Goal: Use online tool/utility

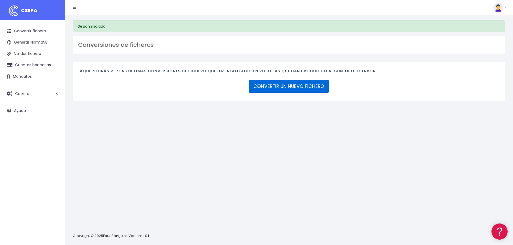
click at [260, 89] on link "CONVERTIR UN NUEVO FICHERO" at bounding box center [289, 86] width 80 height 13
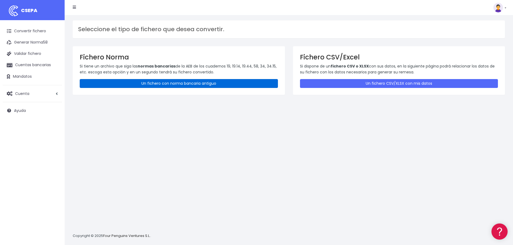
click at [181, 83] on link "Un fichero con norma bancaria antiguo" at bounding box center [179, 83] width 198 height 9
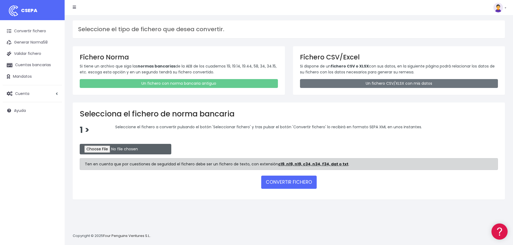
click at [101, 148] on input "file" at bounding box center [126, 149] width 92 height 10
type input "C:\fakepath\1908049BKDIN.txt"
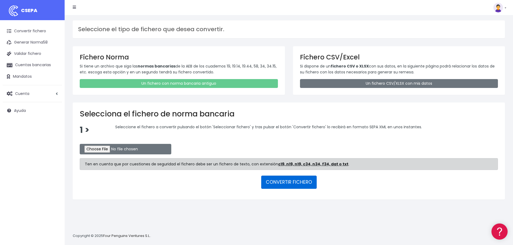
click at [287, 181] on button "CONVERTIR FICHERO" at bounding box center [288, 182] width 55 height 13
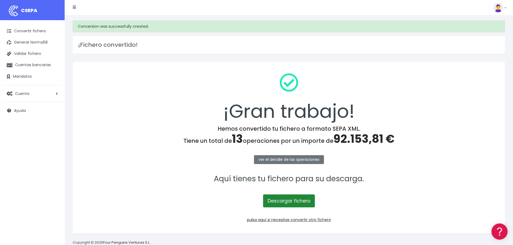
click at [286, 201] on link "Descargar fichero" at bounding box center [289, 201] width 52 height 13
